Goal: Use online tool/utility: Utilize a website feature to perform a specific function

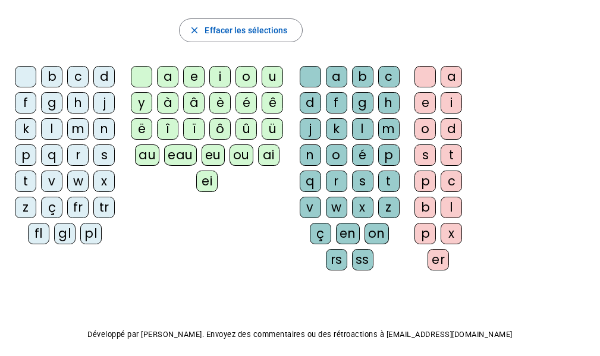
scroll to position [62, 0]
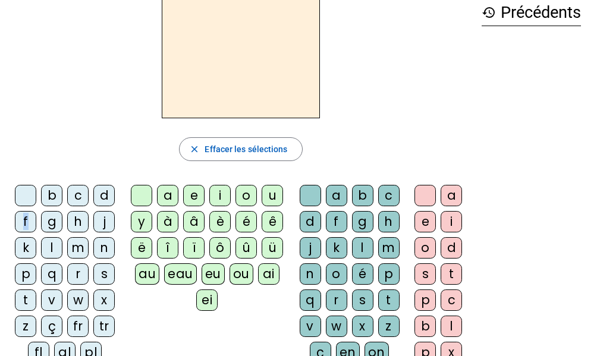
click at [26, 221] on div "f" at bounding box center [25, 221] width 21 height 21
click at [170, 197] on div "a" at bounding box center [167, 195] width 21 height 21
click at [305, 271] on div "n" at bounding box center [310, 274] width 21 height 21
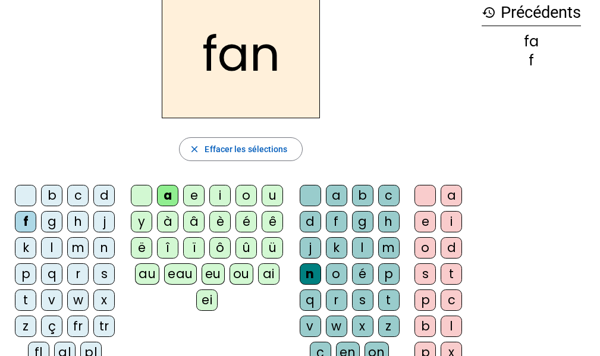
scroll to position [122, 0]
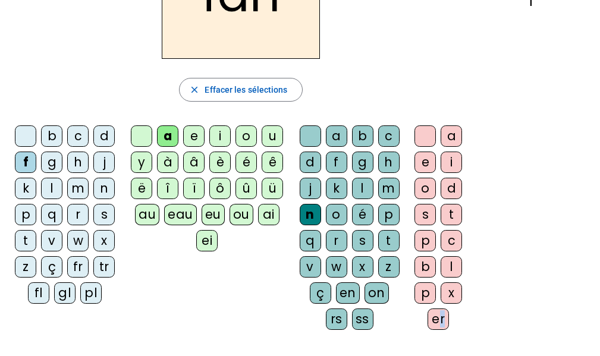
click at [442, 321] on div "er" at bounding box center [438, 319] width 21 height 21
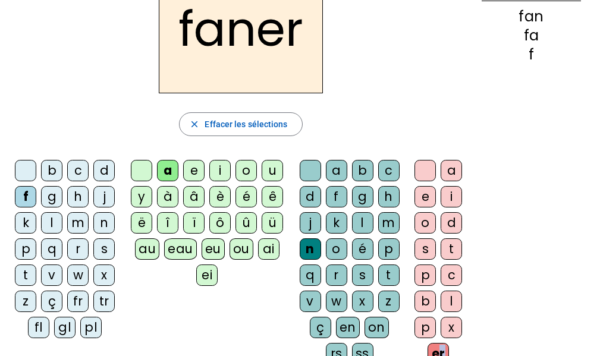
scroll to position [89, 0]
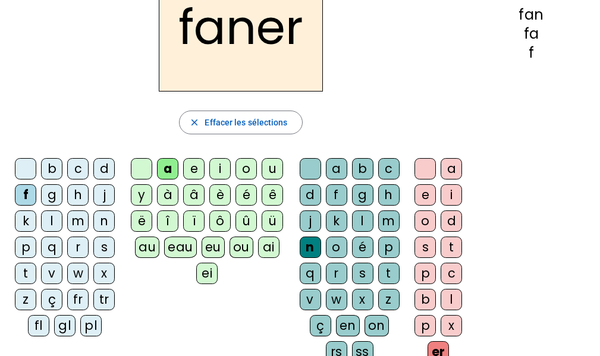
click at [581, 220] on div "history Précédents fan fa f" at bounding box center [531, 158] width 118 height 390
click at [21, 248] on div "p" at bounding box center [25, 247] width 21 height 21
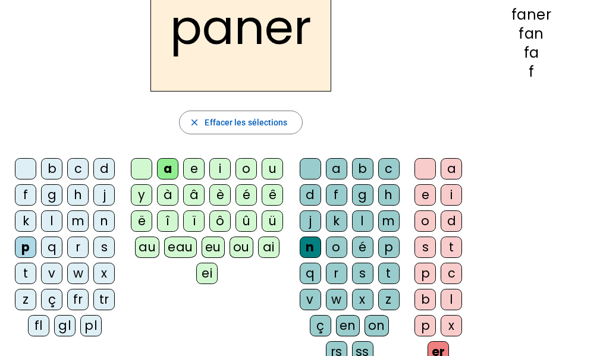
click at [308, 303] on div "v" at bounding box center [310, 299] width 21 height 21
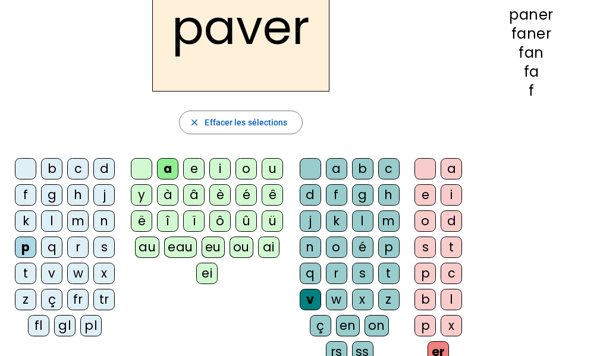
click at [52, 173] on div "b" at bounding box center [51, 168] width 21 height 21
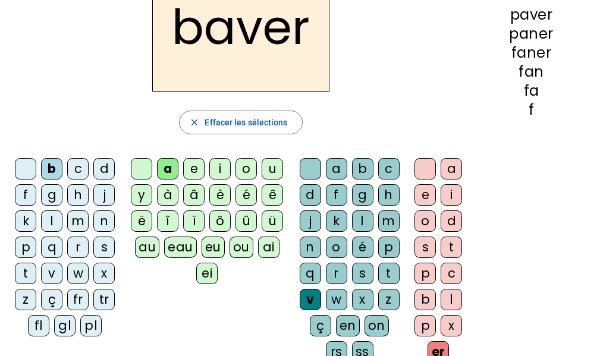
click at [58, 220] on div "l" at bounding box center [51, 221] width 21 height 21
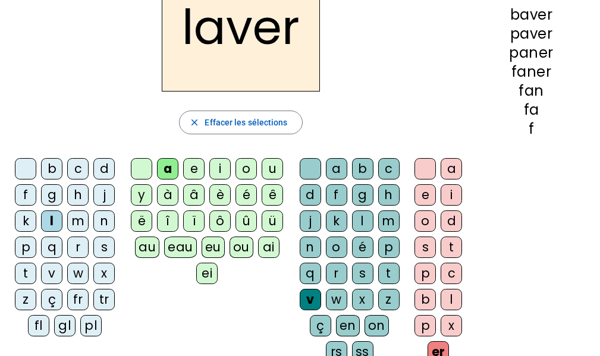
click at [383, 171] on div "c" at bounding box center [388, 168] width 21 height 21
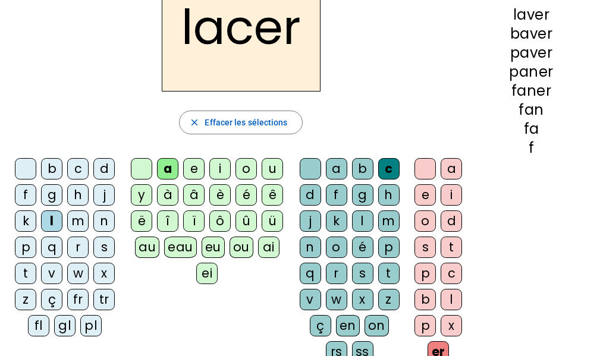
click at [92, 323] on div "pl" at bounding box center [90, 325] width 21 height 21
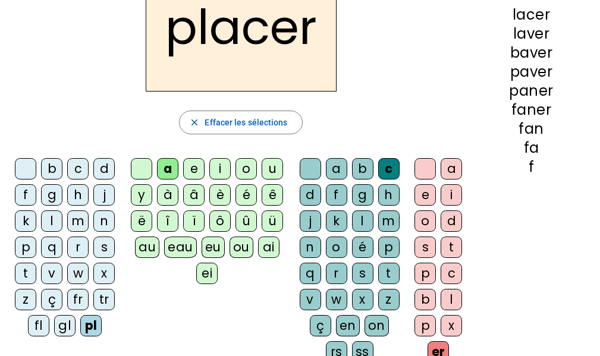
click at [65, 322] on div "gl" at bounding box center [64, 325] width 21 height 21
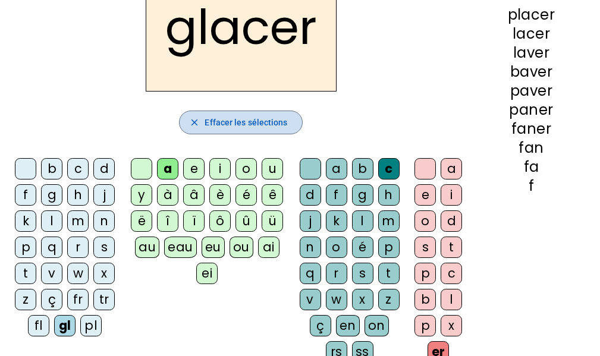
click at [226, 115] on span "Effacer les sélections" at bounding box center [246, 122] width 83 height 14
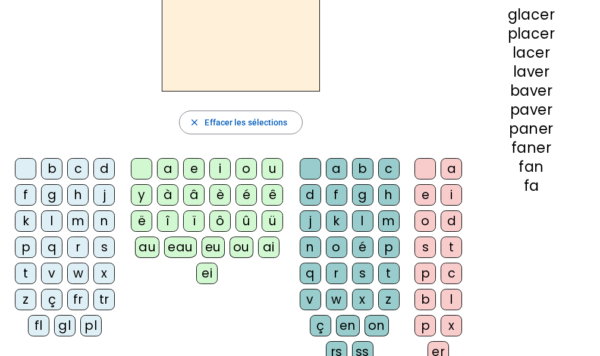
click at [58, 223] on div "l" at bounding box center [51, 221] width 21 height 21
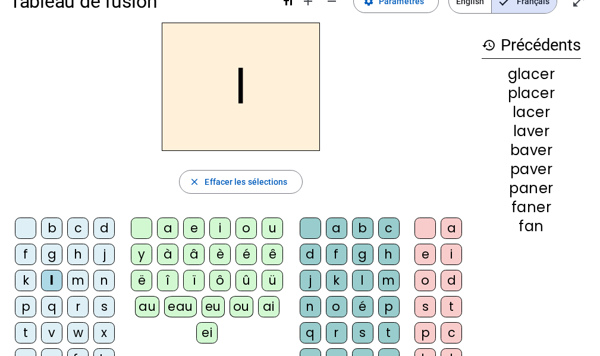
scroll to position [0, 0]
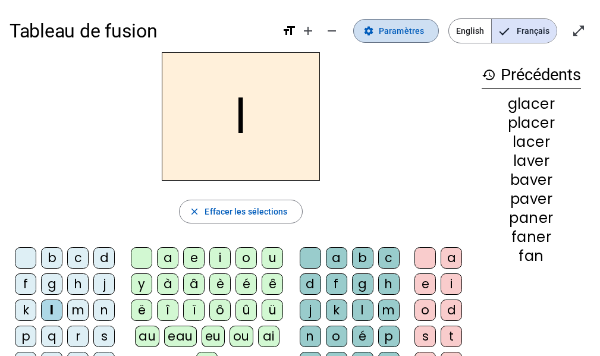
click at [390, 39] on span at bounding box center [396, 31] width 85 height 29
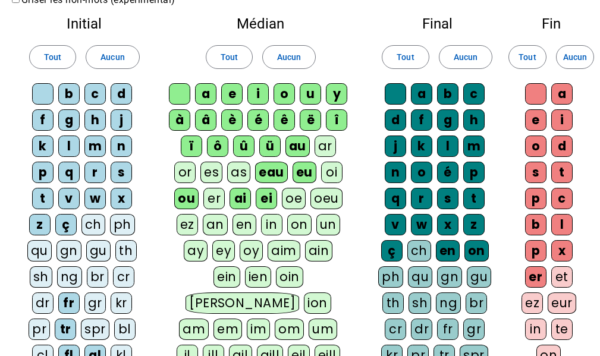
scroll to position [119, 0]
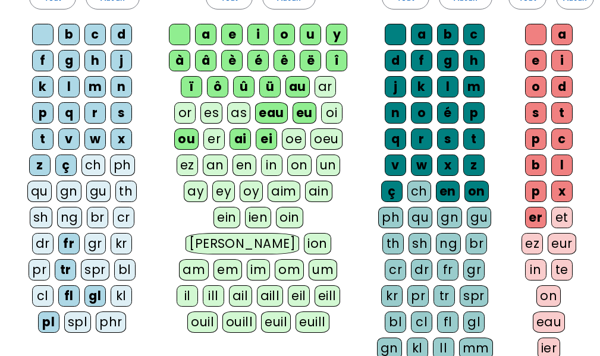
click at [330, 117] on div "oi" at bounding box center [331, 112] width 21 height 21
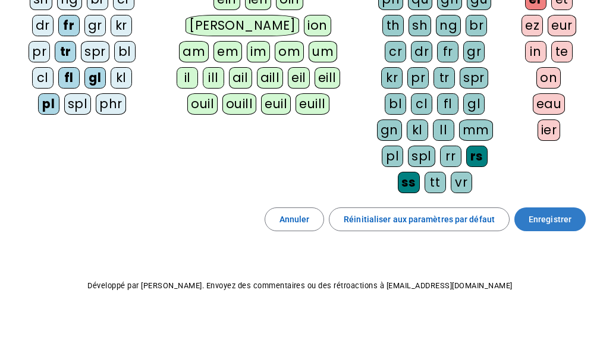
click at [535, 214] on span "Enregistrer" at bounding box center [550, 219] width 43 height 14
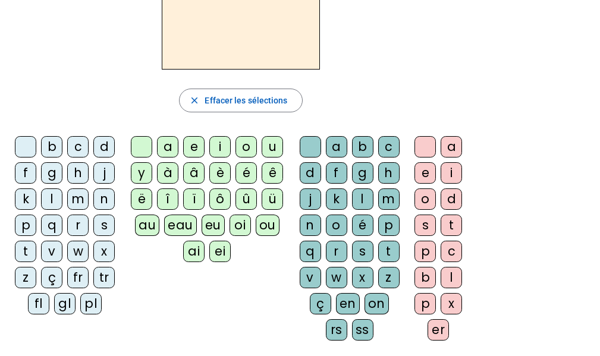
scroll to position [52, 0]
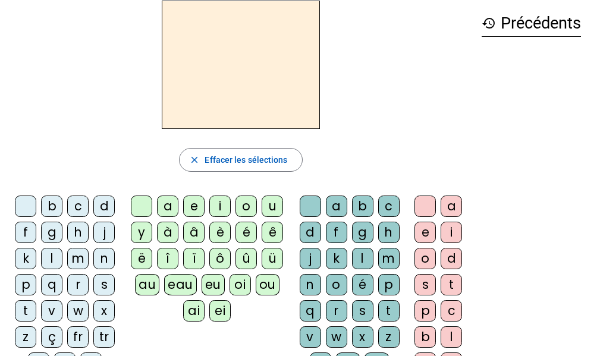
click at [59, 262] on div "l" at bounding box center [51, 258] width 21 height 21
click at [243, 278] on div "oi" at bounding box center [240, 284] width 21 height 21
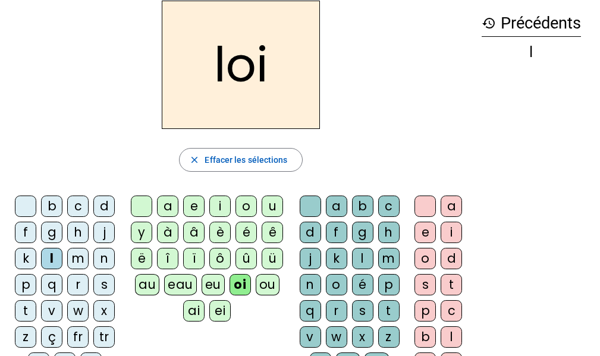
click at [29, 234] on div "f" at bounding box center [25, 232] width 21 height 21
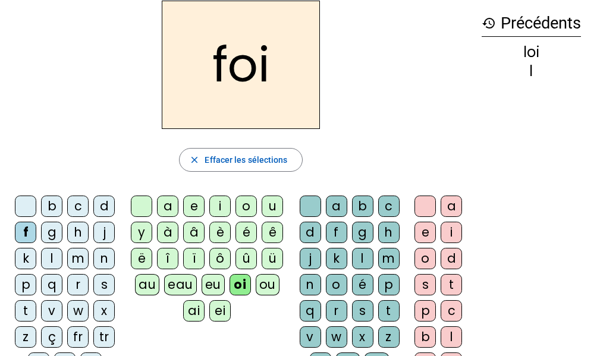
click at [73, 287] on div "r" at bounding box center [77, 284] width 21 height 21
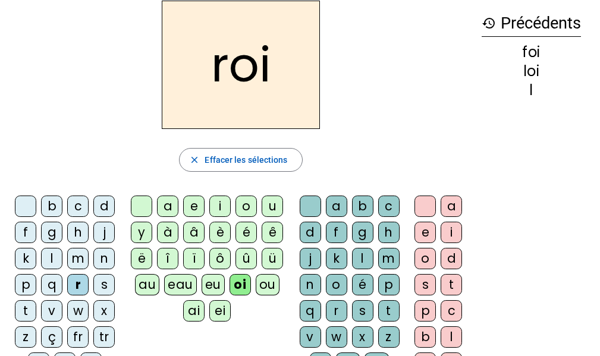
click at [23, 308] on div "t" at bounding box center [25, 311] width 21 height 21
click at [76, 260] on div "m" at bounding box center [77, 258] width 21 height 21
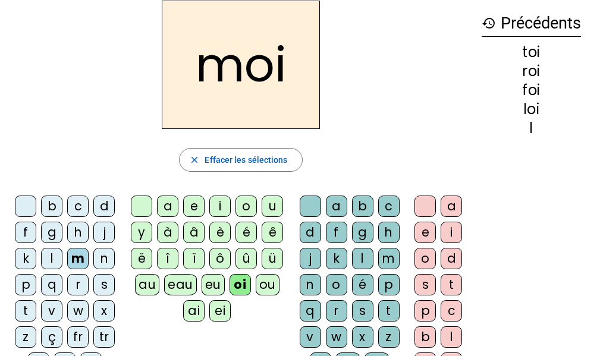
click at [100, 280] on div "s" at bounding box center [103, 284] width 21 height 21
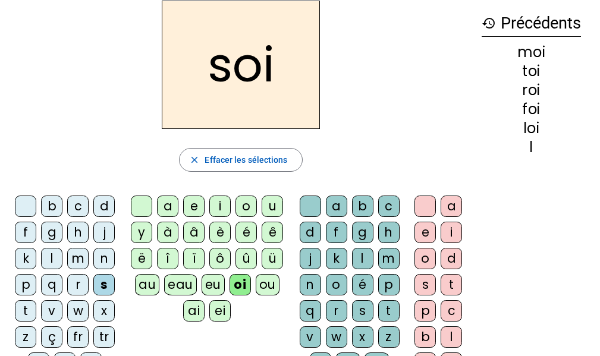
click at [327, 305] on div "r" at bounding box center [336, 311] width 21 height 21
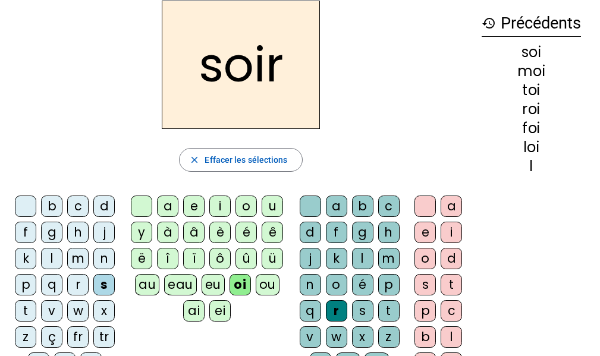
click at [46, 306] on div "v" at bounding box center [51, 311] width 21 height 21
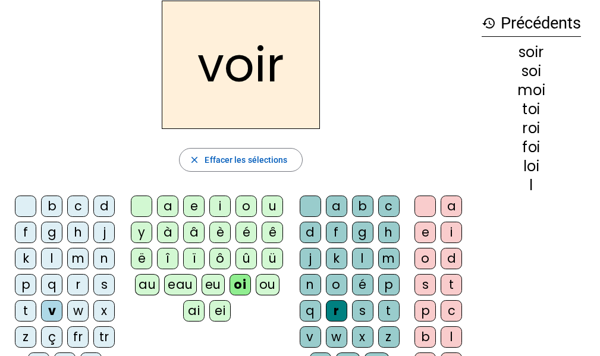
click at [395, 306] on div "t" at bounding box center [388, 311] width 21 height 21
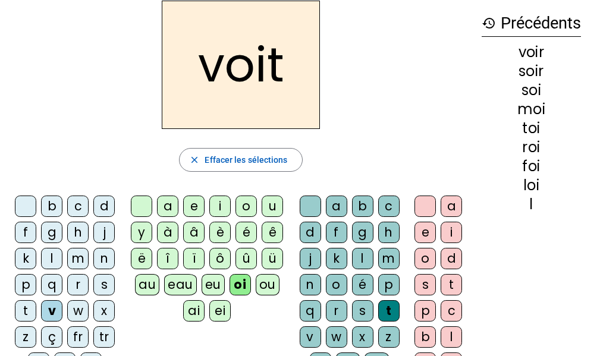
click at [355, 303] on div "s" at bounding box center [362, 311] width 21 height 21
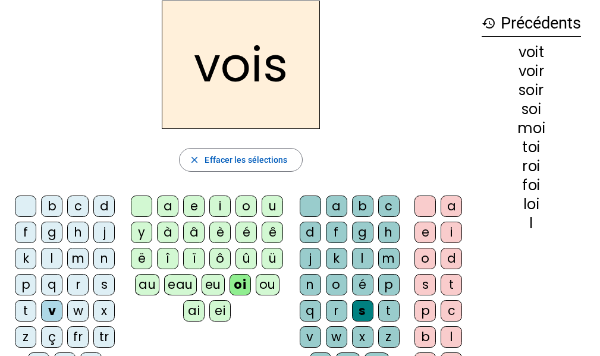
click at [359, 254] on div "l" at bounding box center [362, 258] width 21 height 21
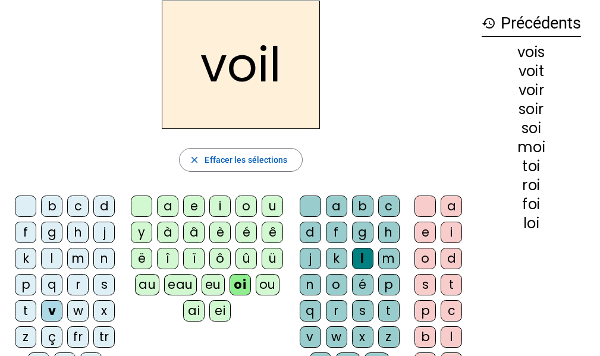
click at [452, 203] on div "a" at bounding box center [451, 206] width 21 height 21
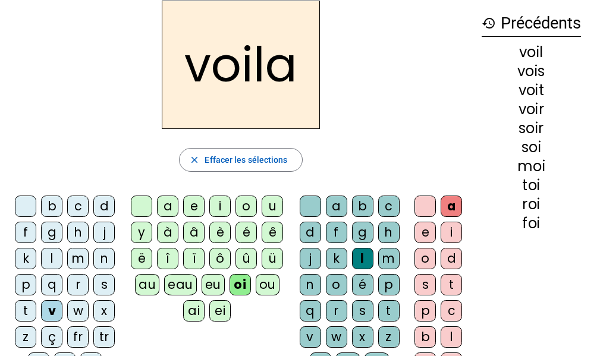
click at [449, 222] on div "i" at bounding box center [451, 232] width 21 height 21
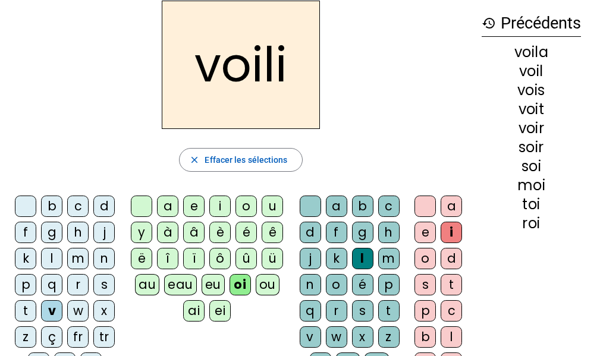
click at [423, 257] on div "o" at bounding box center [425, 258] width 21 height 21
